Goal: Information Seeking & Learning: Learn about a topic

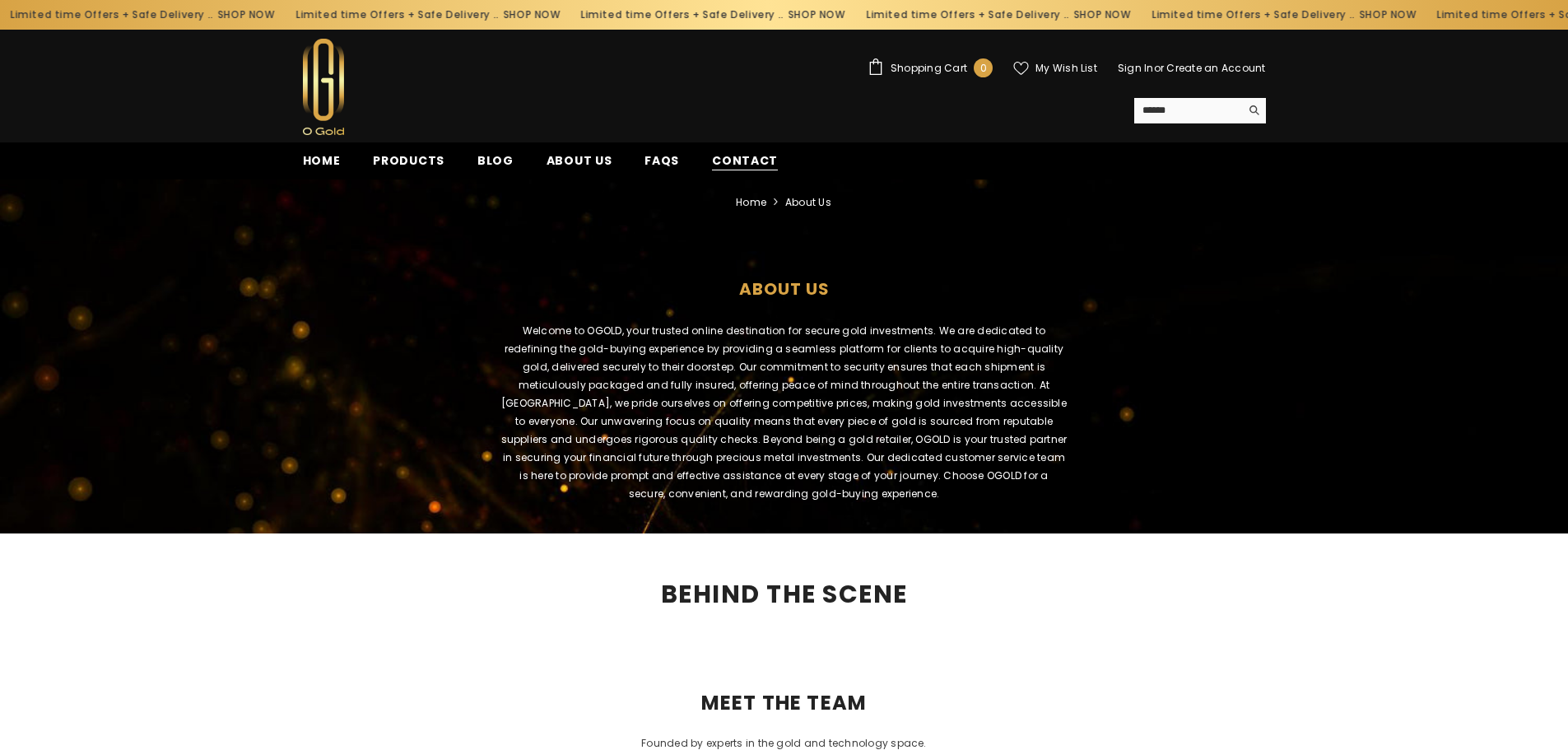
click at [741, 167] on span "Contact" at bounding box center [745, 161] width 66 height 18
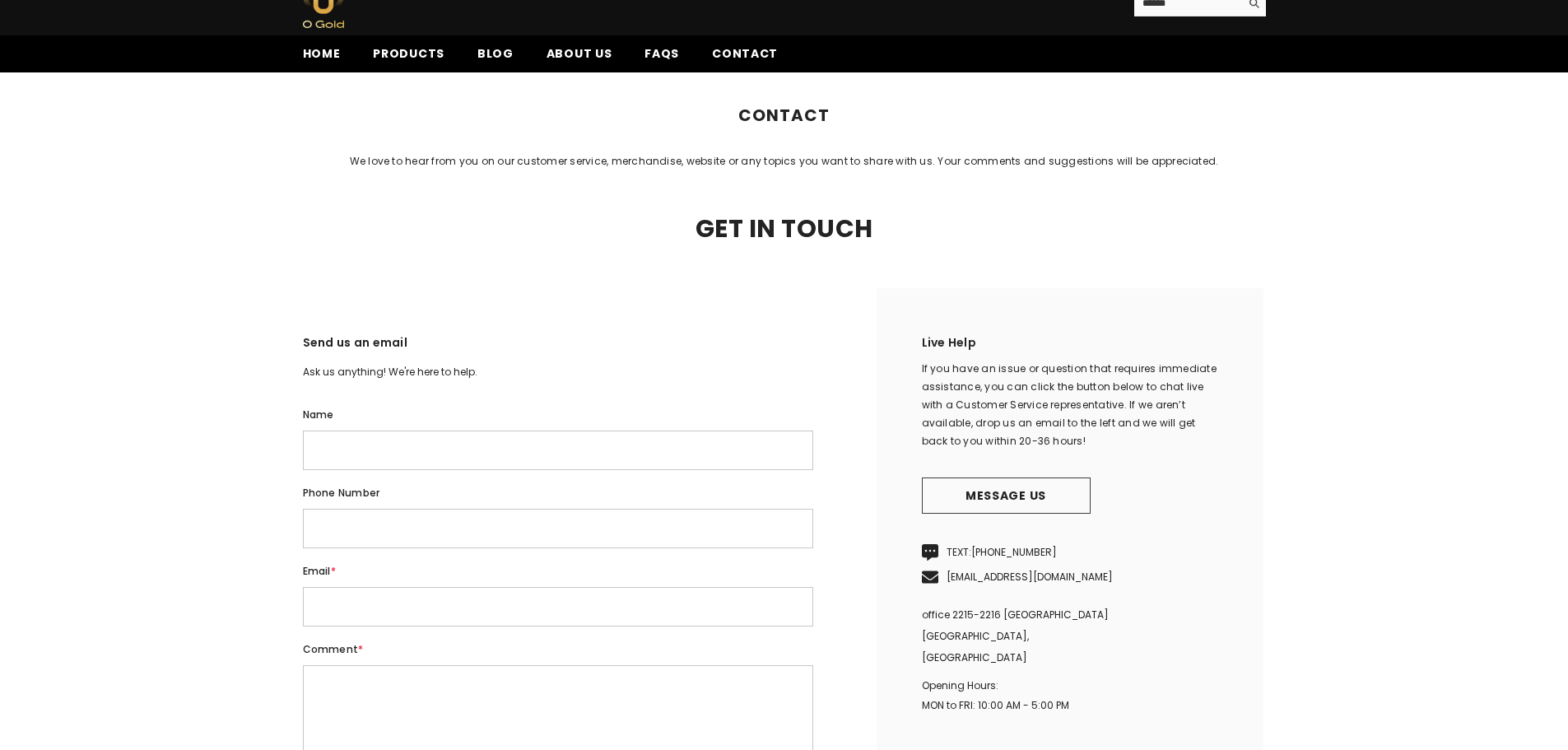
scroll to position [165, 0]
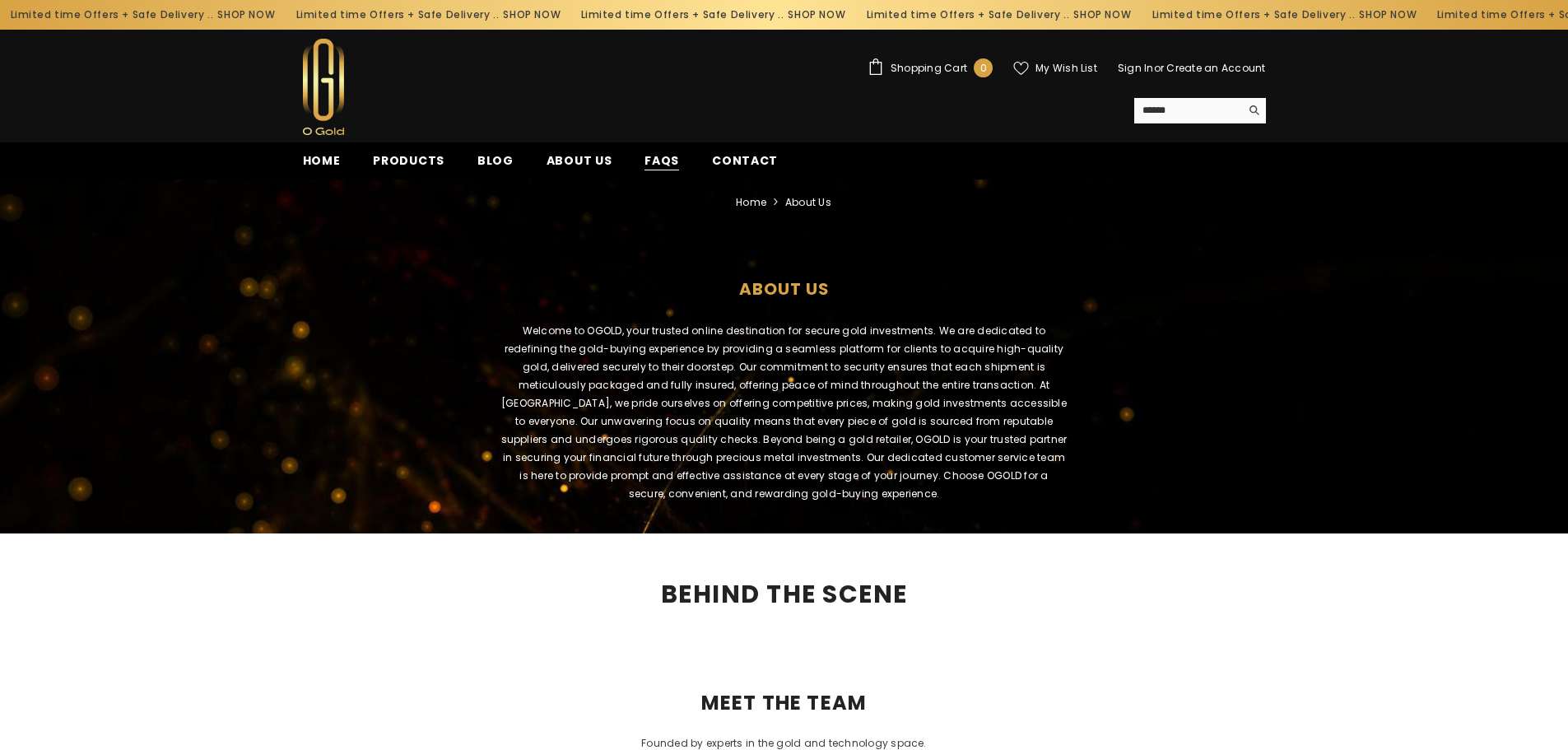
click at [648, 165] on span "FAQs" at bounding box center [661, 161] width 34 height 18
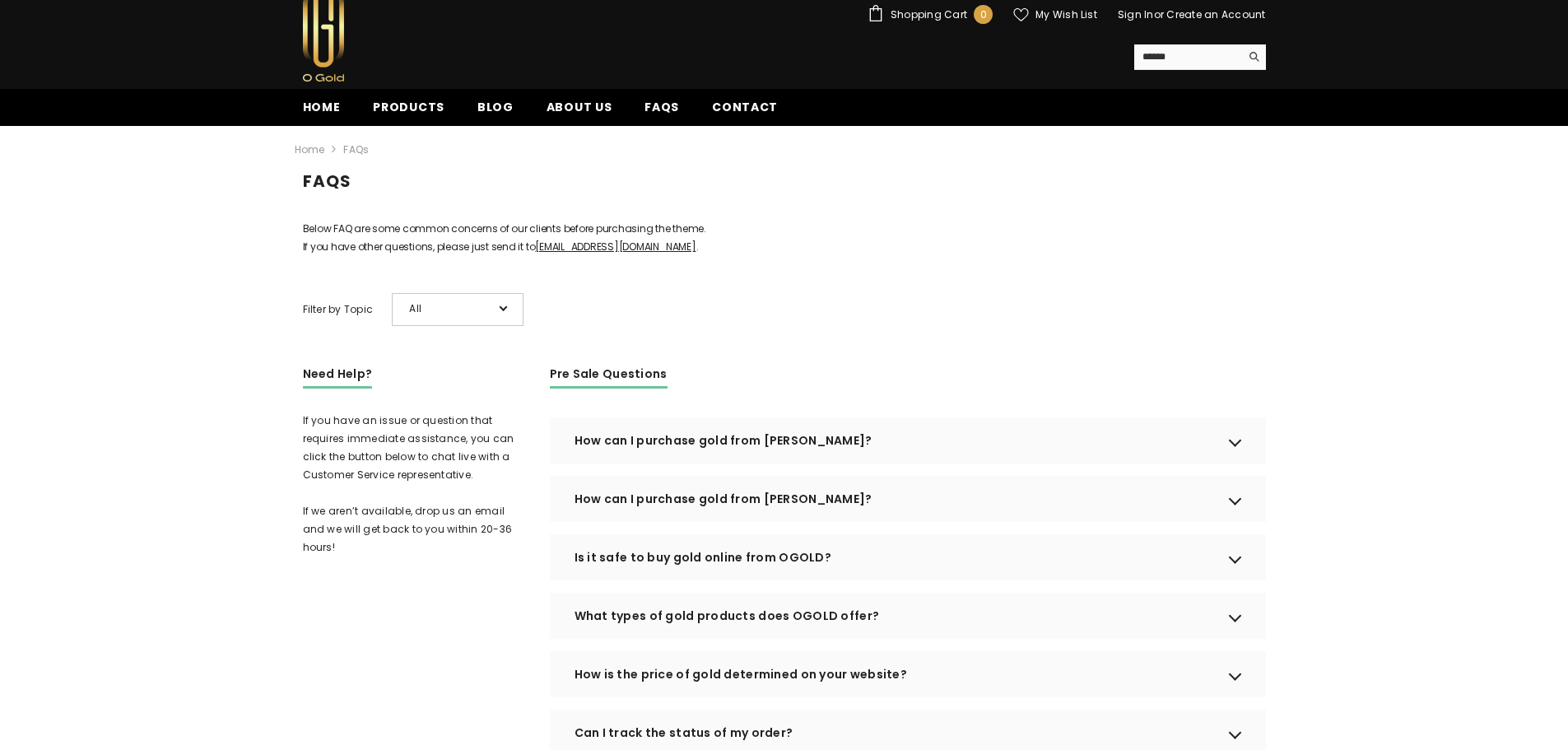
scroll to position [82, 0]
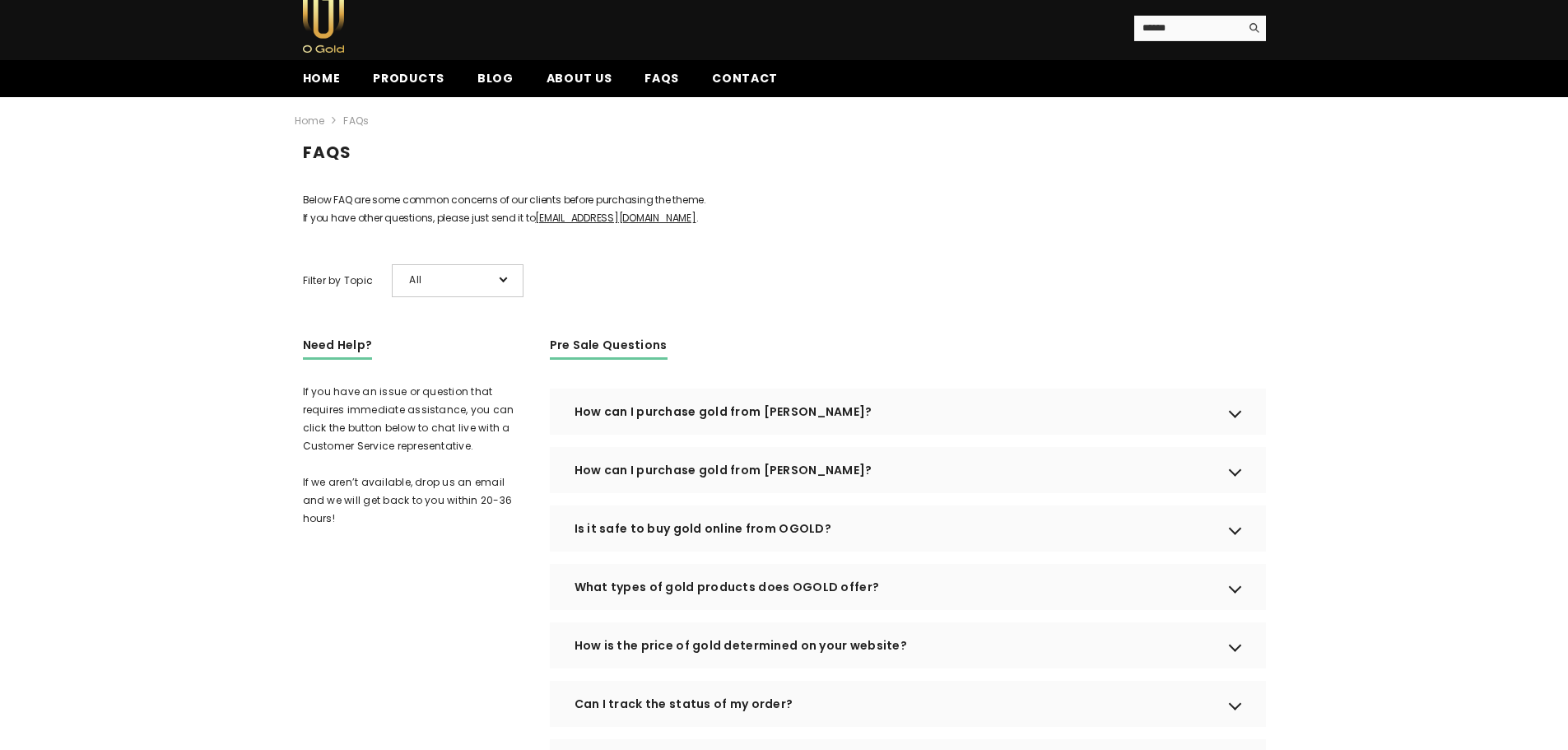
click at [715, 552] on div "Is it safe to buy gold online from OGOLD?" at bounding box center [908, 528] width 716 height 46
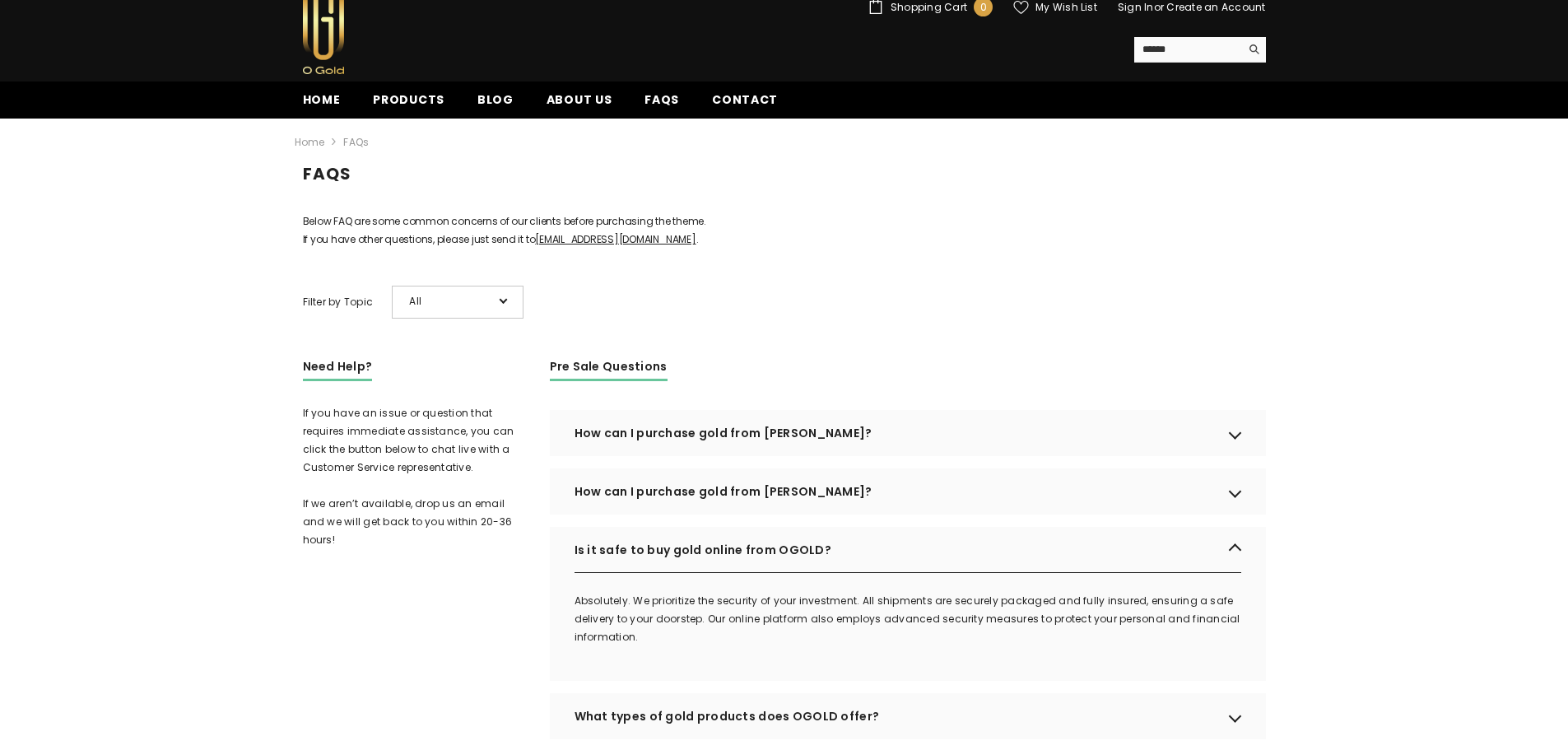
scroll to position [0, 0]
